Goal: Connect with others: Participate in discussion

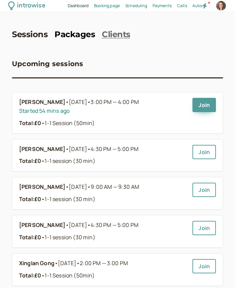
click at [73, 34] on link "Packages" at bounding box center [75, 35] width 41 height 10
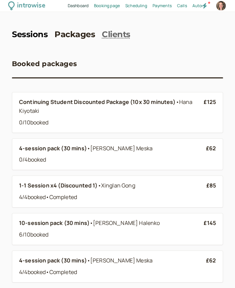
click at [27, 37] on link "Sessions" at bounding box center [30, 35] width 36 height 10
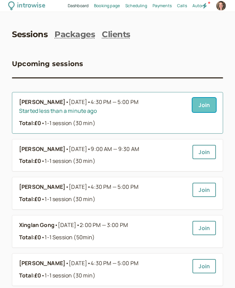
click at [204, 101] on link "Join" at bounding box center [205, 105] width 24 height 14
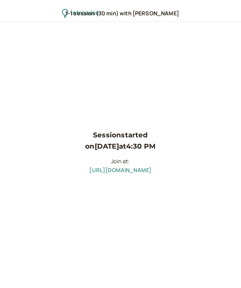
click at [139, 174] on p "Join at: [URL][DOMAIN_NAME]" at bounding box center [120, 166] width 70 height 18
click at [143, 165] on p "Join at: [URL][DOMAIN_NAME]" at bounding box center [120, 166] width 70 height 18
click at [143, 172] on link "[URL][DOMAIN_NAME]" at bounding box center [120, 170] width 62 height 8
